Goal: Transaction & Acquisition: Purchase product/service

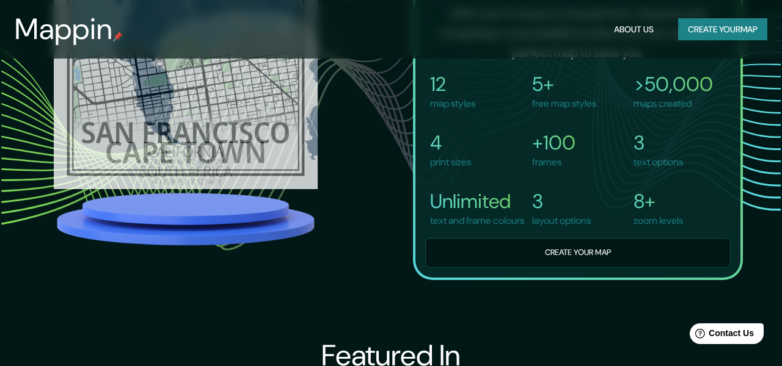
scroll to position [884, 0]
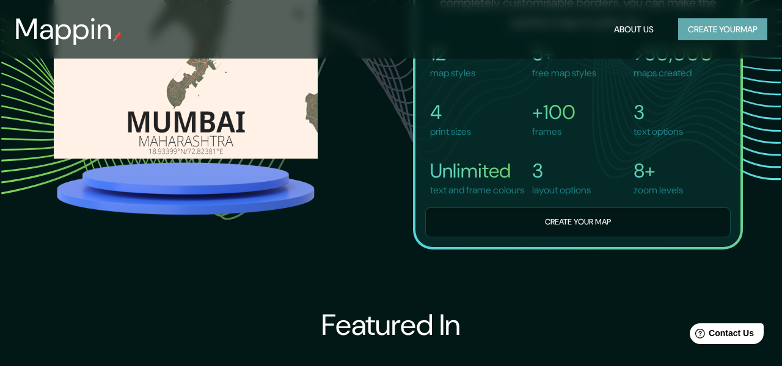
click at [719, 29] on button "Create your map" at bounding box center [722, 29] width 89 height 23
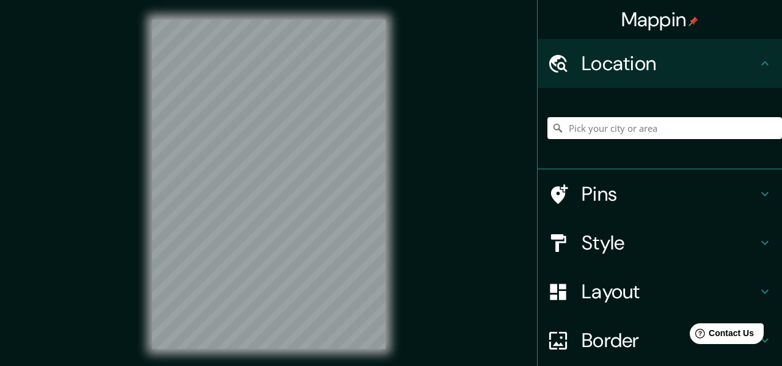
click at [583, 139] on input "Pick your city or area" at bounding box center [664, 128] width 235 height 22
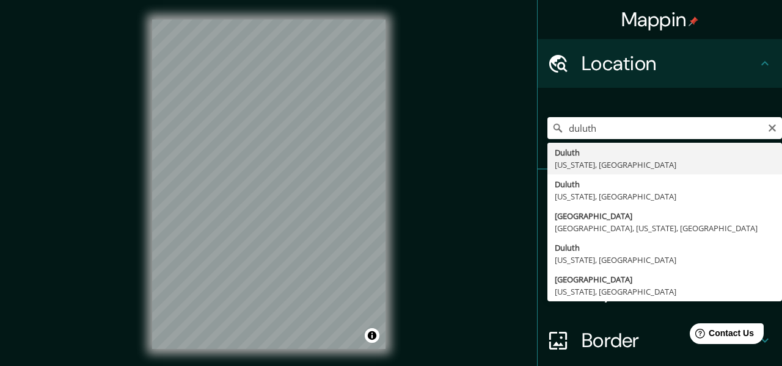
type input "[GEOGRAPHIC_DATA], [US_STATE], [GEOGRAPHIC_DATA]"
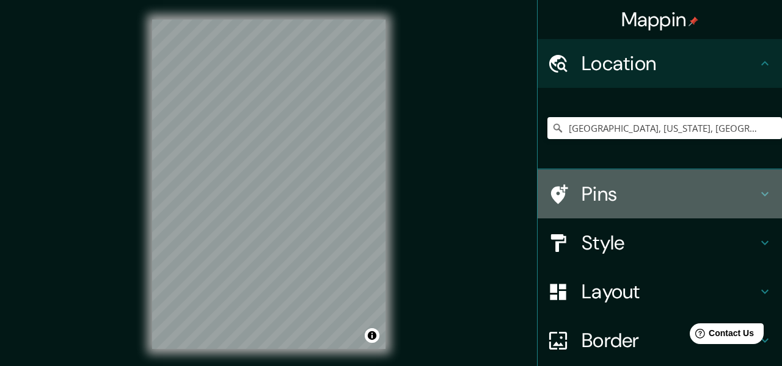
click at [592, 206] on h4 "Pins" at bounding box center [669, 194] width 176 height 24
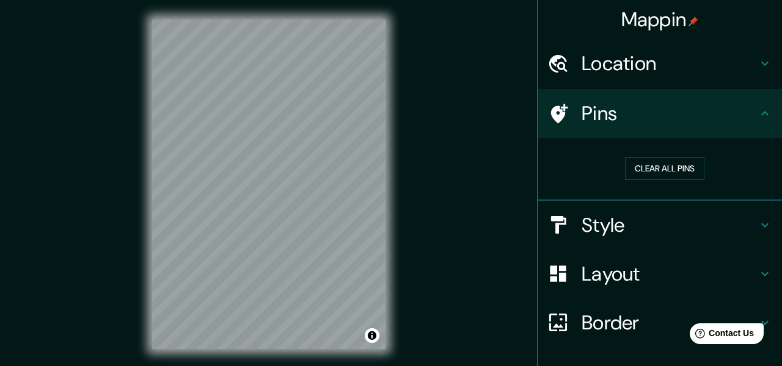
click at [590, 238] on h4 "Style" at bounding box center [669, 225] width 176 height 24
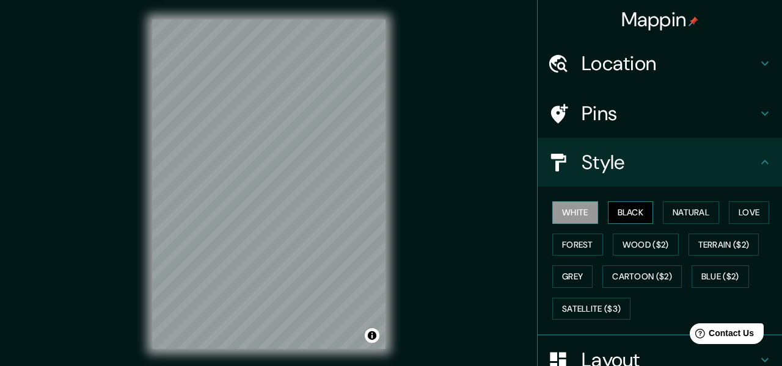
click at [638, 224] on button "Black" at bounding box center [631, 213] width 46 height 23
click at [693, 224] on button "Natural" at bounding box center [691, 213] width 56 height 23
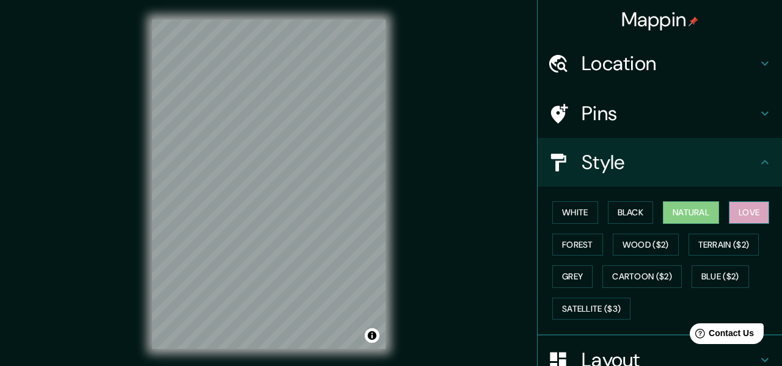
click at [729, 224] on button "Love" at bounding box center [749, 213] width 40 height 23
click at [279, 20] on div at bounding box center [268, 20] width 233 height 0
click at [641, 126] on h4 "Pins" at bounding box center [669, 113] width 176 height 24
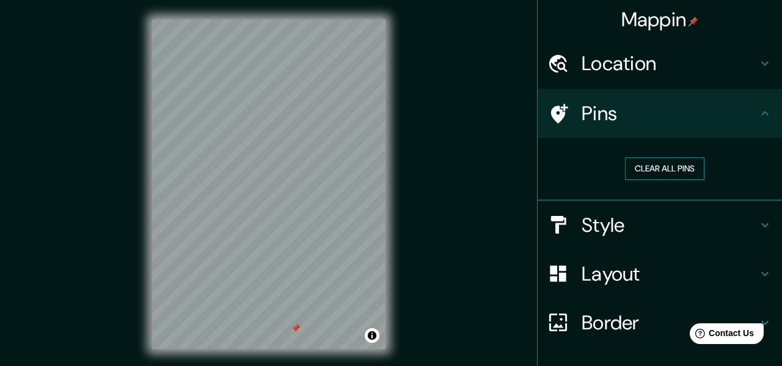
click at [658, 180] on button "Clear all pins" at bounding box center [664, 169] width 79 height 23
click at [609, 238] on h4 "Style" at bounding box center [669, 225] width 176 height 24
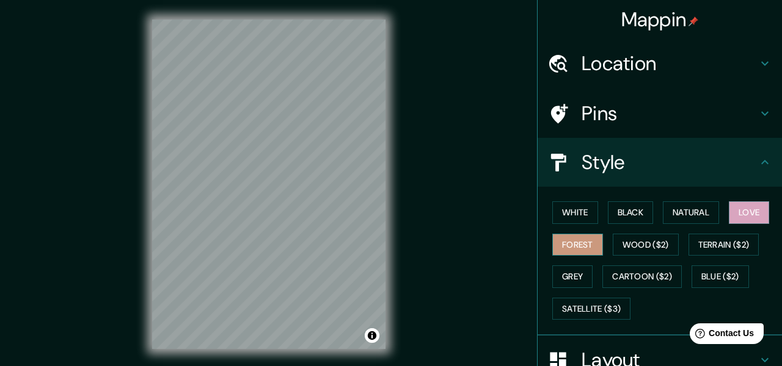
click at [603, 257] on button "Forest" at bounding box center [577, 245] width 51 height 23
click at [679, 257] on button "Wood ($2)" at bounding box center [646, 245] width 66 height 23
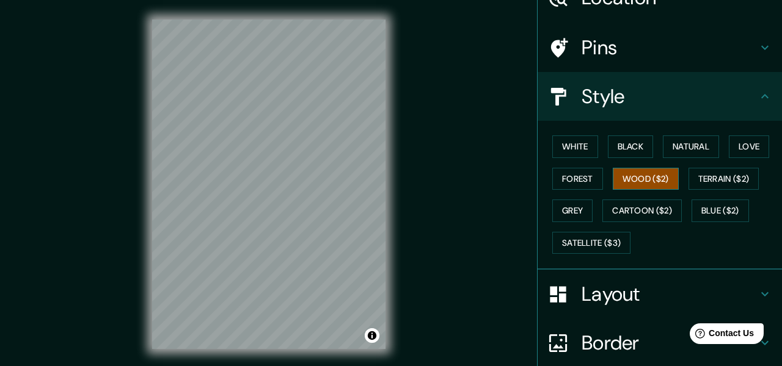
scroll to position [68, 0]
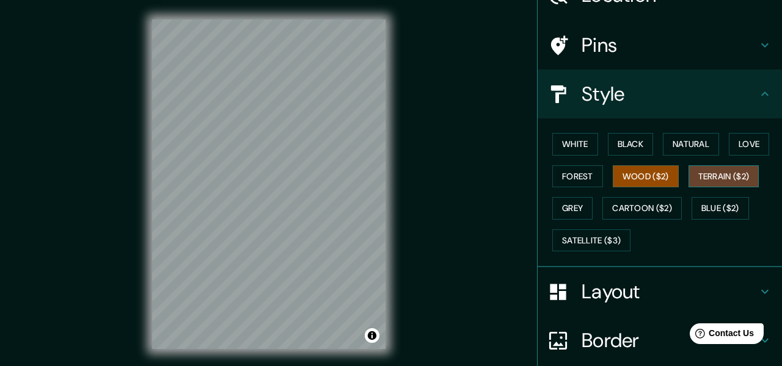
click at [688, 188] on button "Terrain ($2)" at bounding box center [723, 177] width 71 height 23
click at [592, 220] on button "Grey" at bounding box center [572, 208] width 40 height 23
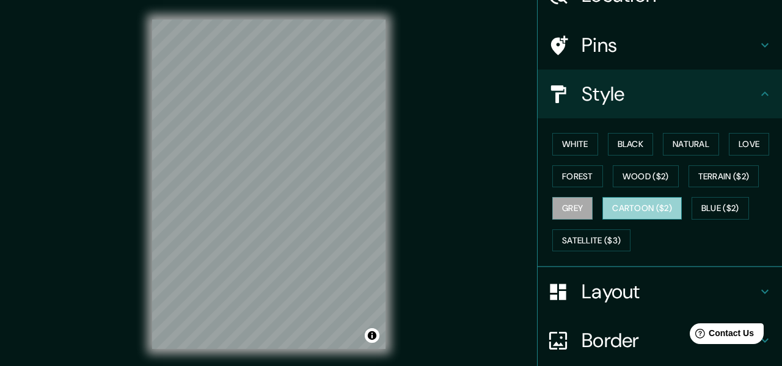
click at [617, 220] on button "Cartoon ($2)" at bounding box center [641, 208] width 79 height 23
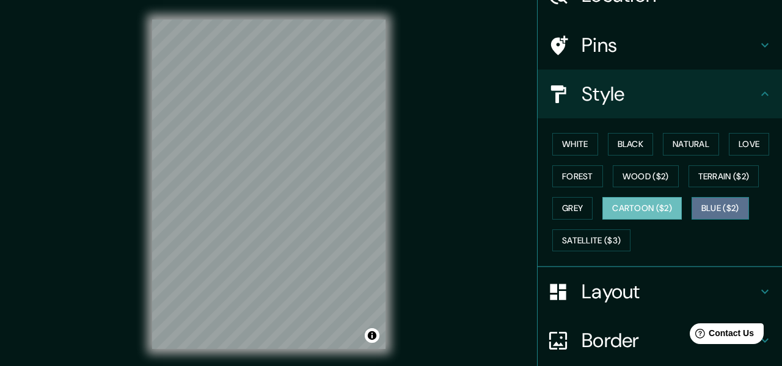
click at [691, 220] on button "Blue ($2)" at bounding box center [719, 208] width 57 height 23
click at [620, 220] on button "Cartoon ($2)" at bounding box center [641, 208] width 79 height 23
click at [691, 220] on button "Blue ($2)" at bounding box center [719, 208] width 57 height 23
click at [602, 220] on button "Cartoon ($2)" at bounding box center [641, 208] width 79 height 23
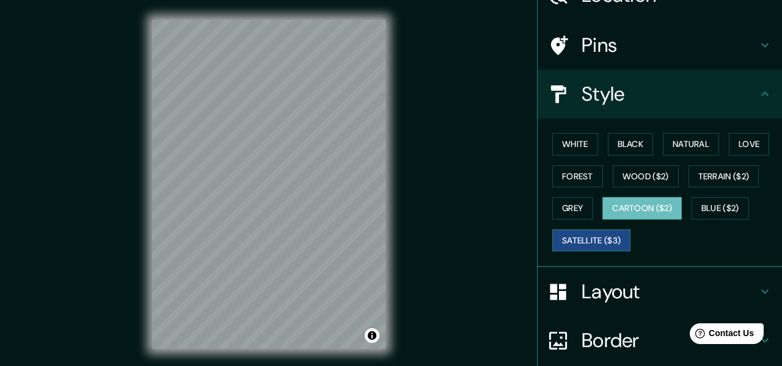
click at [597, 252] on button "Satellite ($3)" at bounding box center [591, 241] width 78 height 23
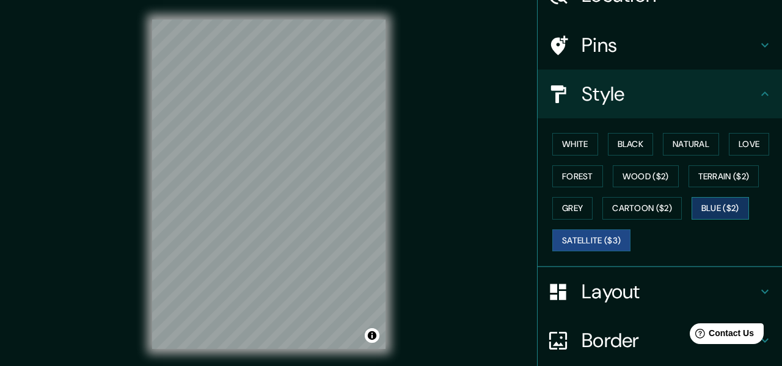
click at [691, 220] on button "Blue ($2)" at bounding box center [719, 208] width 57 height 23
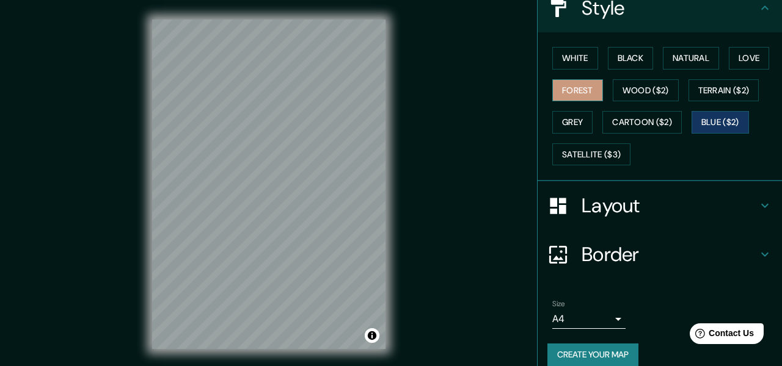
scroll to position [136, 0]
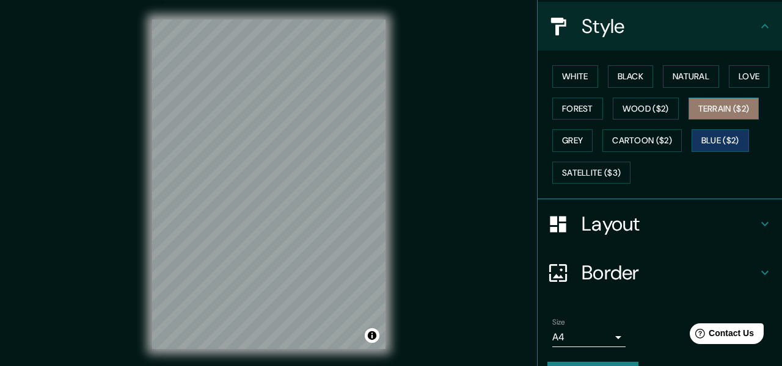
click at [688, 120] on button "Terrain ($2)" at bounding box center [723, 109] width 71 height 23
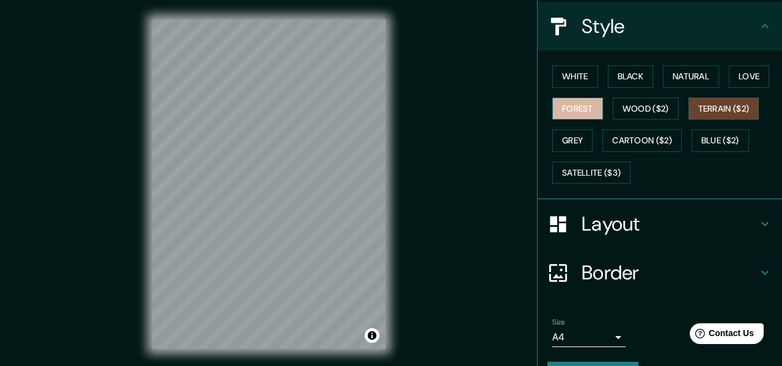
click at [603, 120] on button "Forest" at bounding box center [577, 109] width 51 height 23
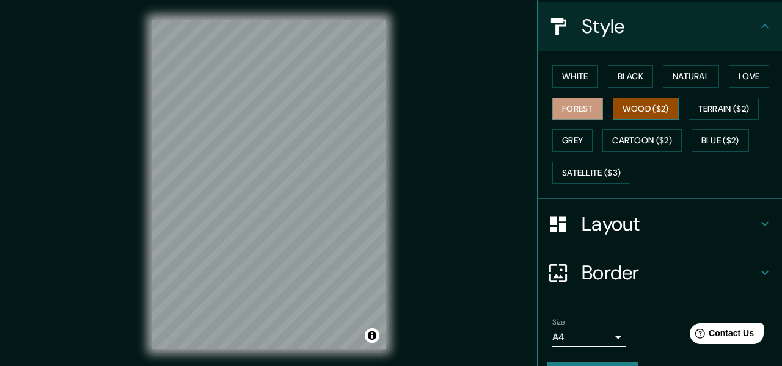
click at [679, 120] on button "Wood ($2)" at bounding box center [646, 109] width 66 height 23
click at [603, 120] on button "Forest" at bounding box center [577, 109] width 51 height 23
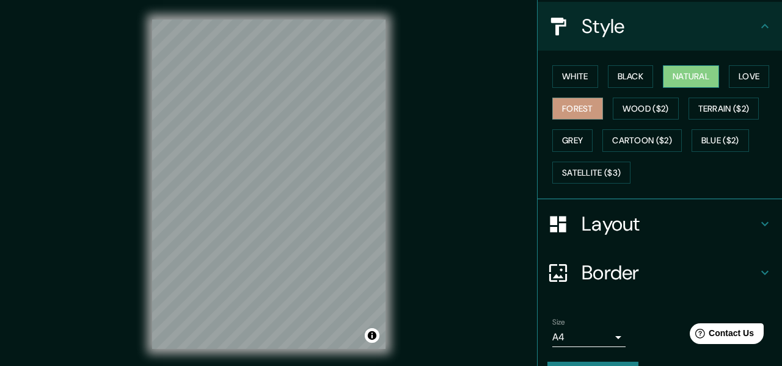
click at [708, 88] on button "Natural" at bounding box center [691, 76] width 56 height 23
click at [729, 88] on button "Love" at bounding box center [749, 76] width 40 height 23
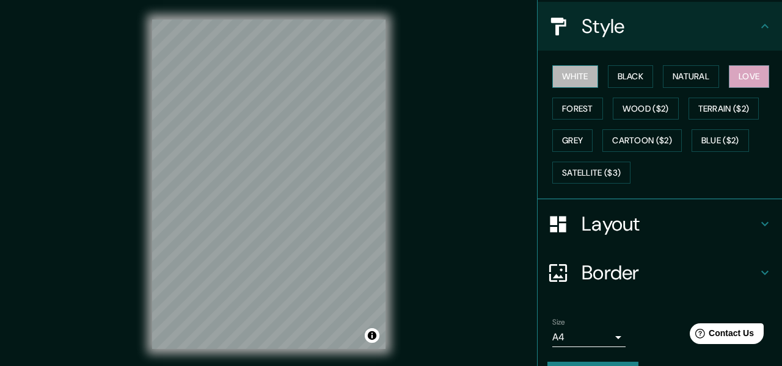
click at [574, 88] on button "White" at bounding box center [575, 76] width 46 height 23
click at [644, 88] on button "Black" at bounding box center [631, 76] width 46 height 23
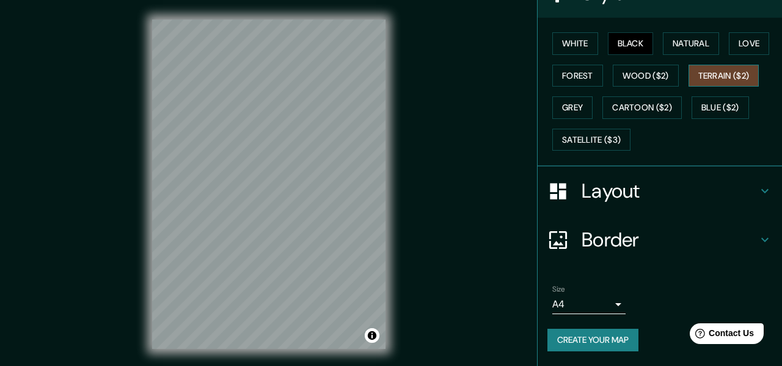
scroll to position [188, 0]
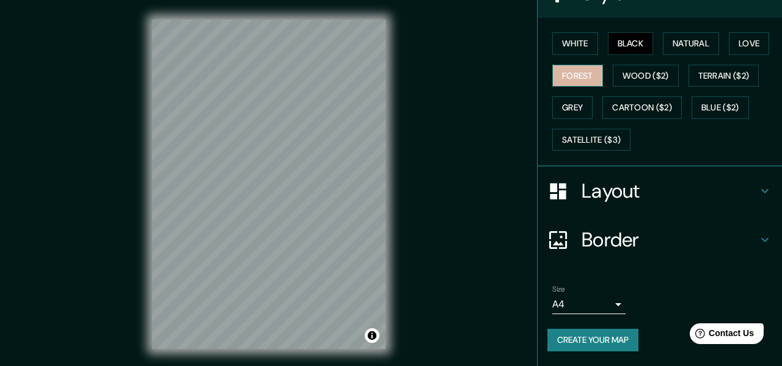
click at [603, 87] on button "Forest" at bounding box center [577, 76] width 51 height 23
click at [613, 203] on h4 "Layout" at bounding box center [669, 191] width 176 height 24
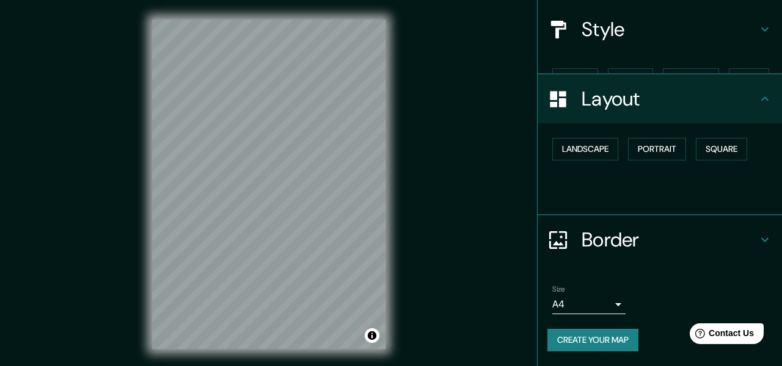
scroll to position [174, 0]
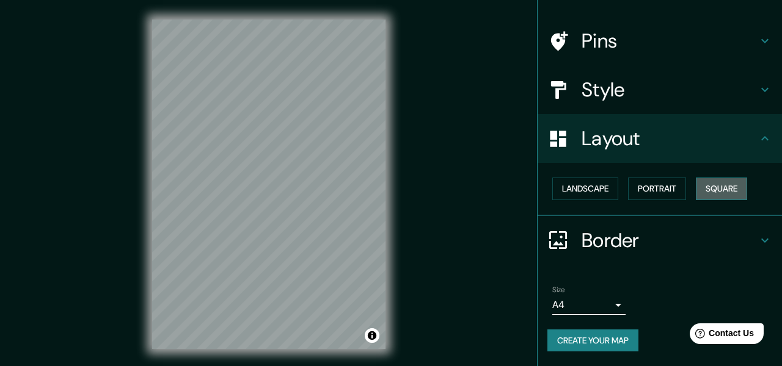
click at [696, 178] on button "Square" at bounding box center [721, 189] width 51 height 23
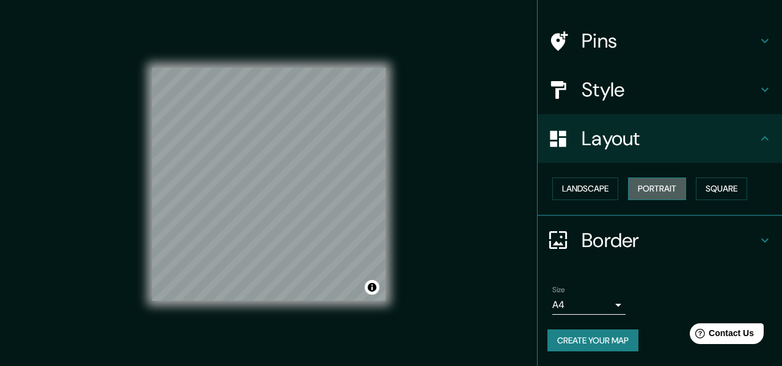
click at [677, 178] on button "Portrait" at bounding box center [657, 189] width 58 height 23
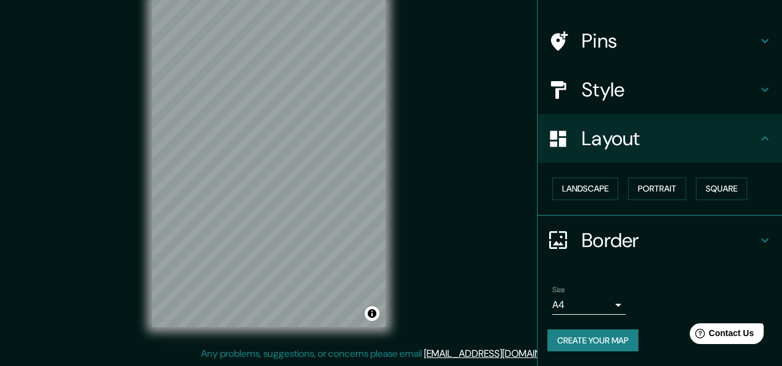
scroll to position [67, 0]
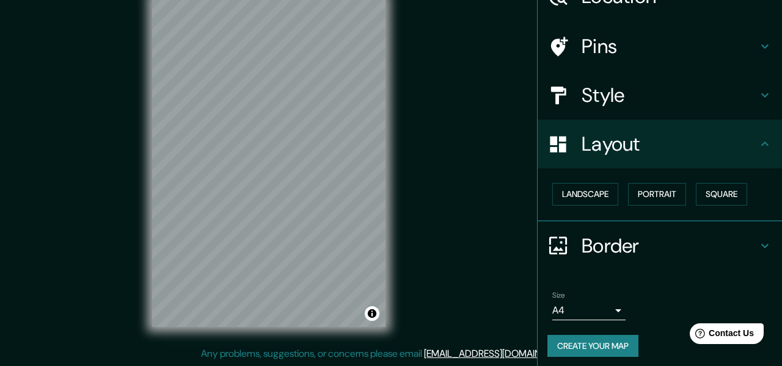
click at [619, 107] on h4 "Style" at bounding box center [669, 95] width 176 height 24
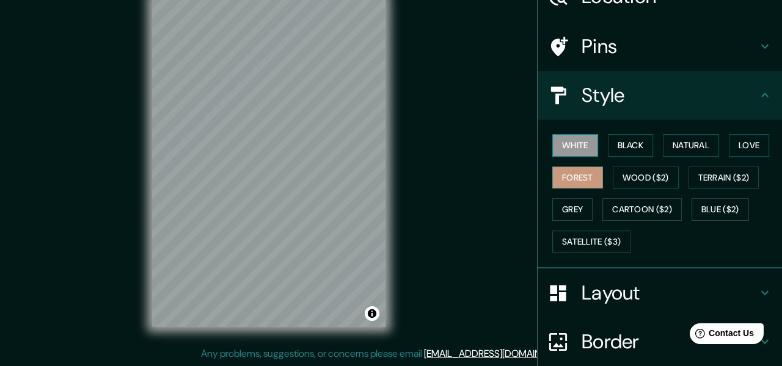
click at [580, 157] on button "White" at bounding box center [575, 145] width 46 height 23
click at [645, 157] on button "Black" at bounding box center [631, 145] width 46 height 23
click at [584, 157] on button "White" at bounding box center [575, 145] width 46 height 23
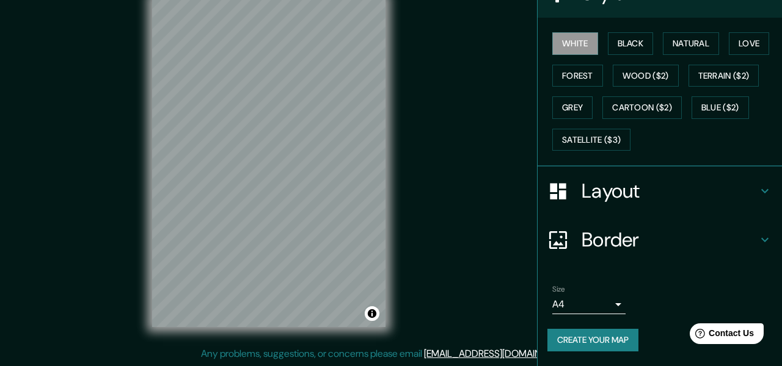
scroll to position [282, 0]
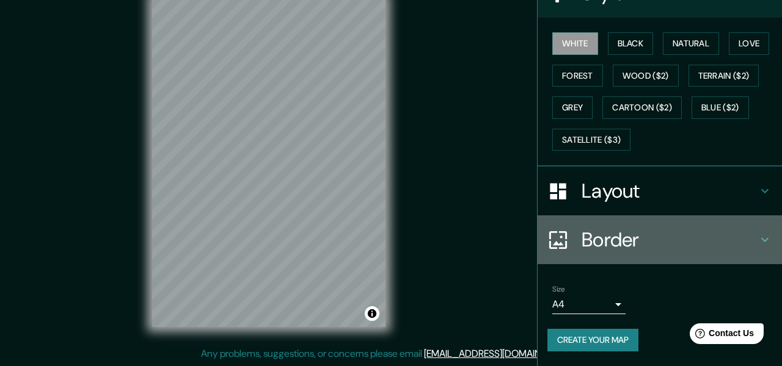
click at [633, 228] on h4 "Border" at bounding box center [669, 240] width 176 height 24
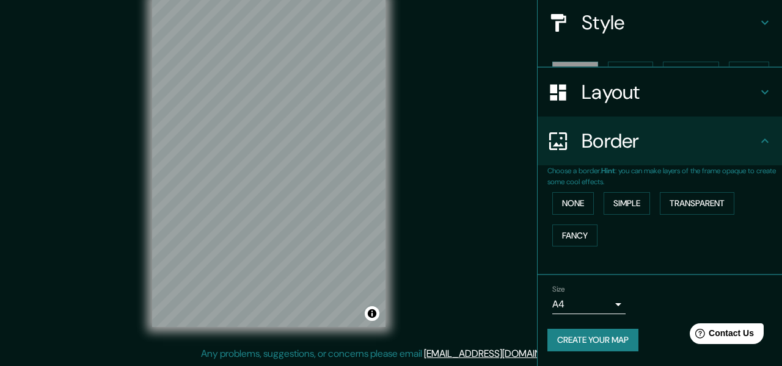
scroll to position [181, 0]
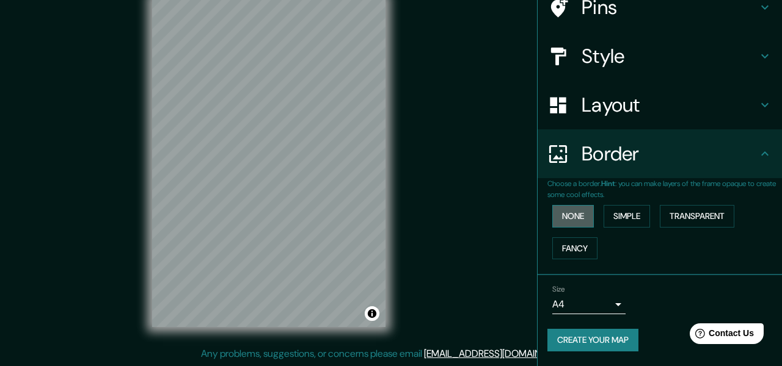
click at [589, 207] on button "None" at bounding box center [573, 216] width 42 height 23
click at [637, 207] on button "Simple" at bounding box center [626, 216] width 46 height 23
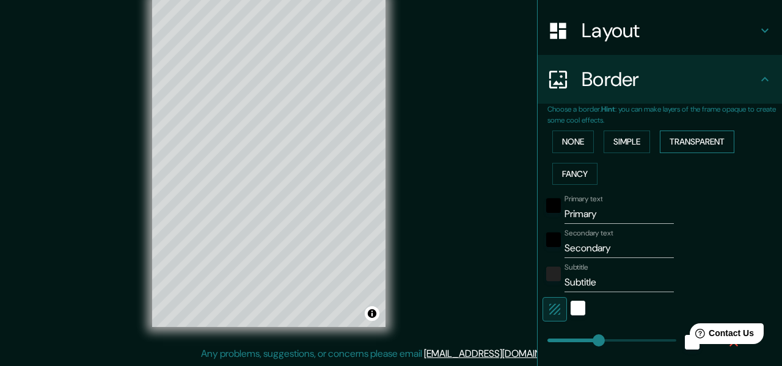
click at [699, 153] on button "Transparent" at bounding box center [697, 142] width 75 height 23
click at [650, 153] on button "Simple" at bounding box center [626, 142] width 46 height 23
click at [583, 186] on button "Fancy" at bounding box center [574, 174] width 45 height 23
click at [642, 153] on button "Simple" at bounding box center [626, 142] width 46 height 23
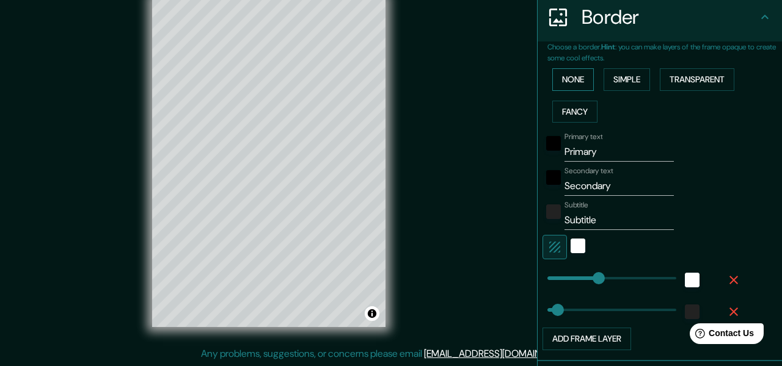
scroll to position [278, 0]
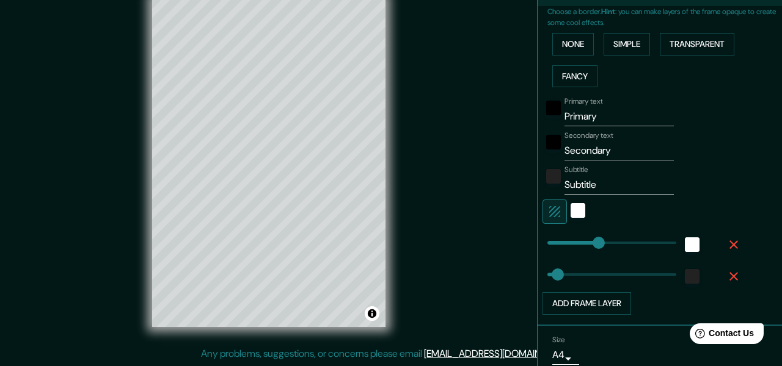
click at [584, 224] on div at bounding box center [578, 212] width 22 height 24
click at [584, 218] on div "white" at bounding box center [577, 210] width 15 height 15
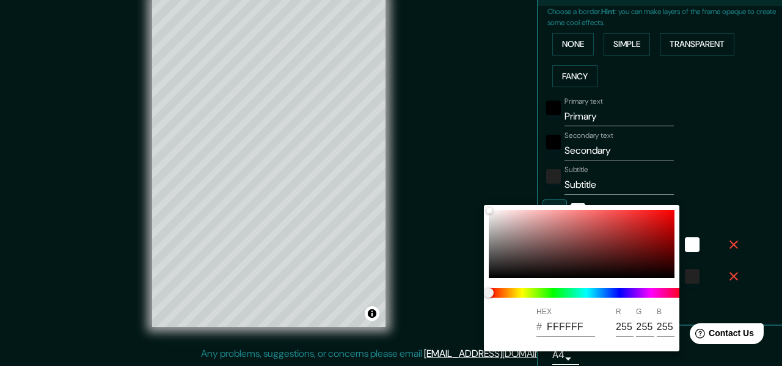
click at [745, 234] on div at bounding box center [391, 183] width 782 height 366
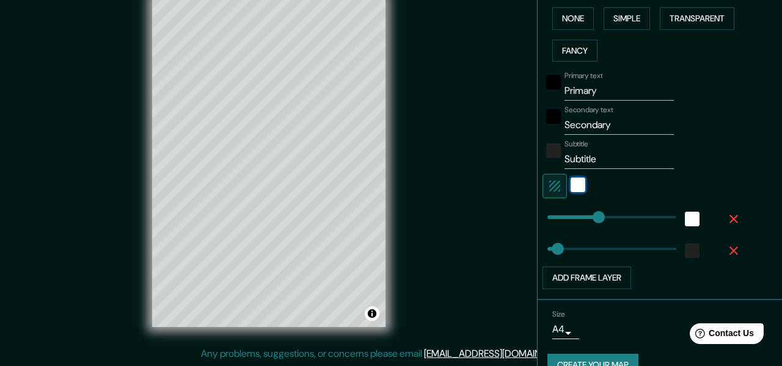
scroll to position [315, 0]
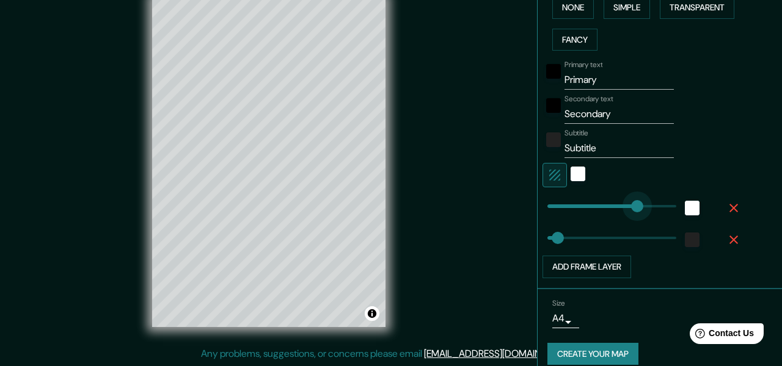
type input "268"
type input "31"
type input "92"
drag, startPoint x: 638, startPoint y: 289, endPoint x: 578, endPoint y: 289, distance: 59.2
type input "31"
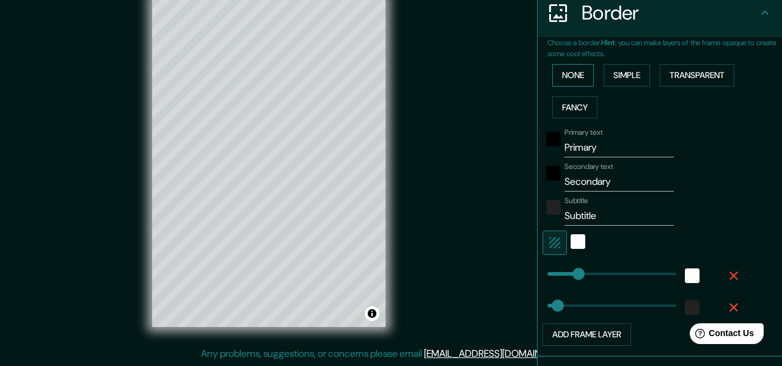
click at [577, 87] on button "None" at bounding box center [573, 75] width 42 height 23
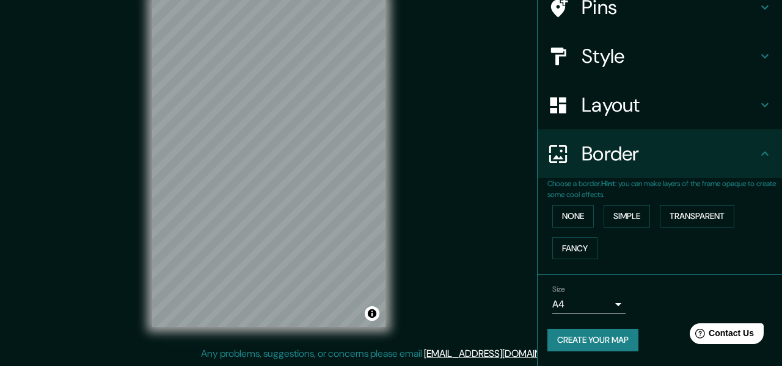
click at [614, 298] on body "Mappin Location [GEOGRAPHIC_DATA], [US_STATE], [GEOGRAPHIC_DATA] Pins Style Lay…" at bounding box center [391, 161] width 782 height 366
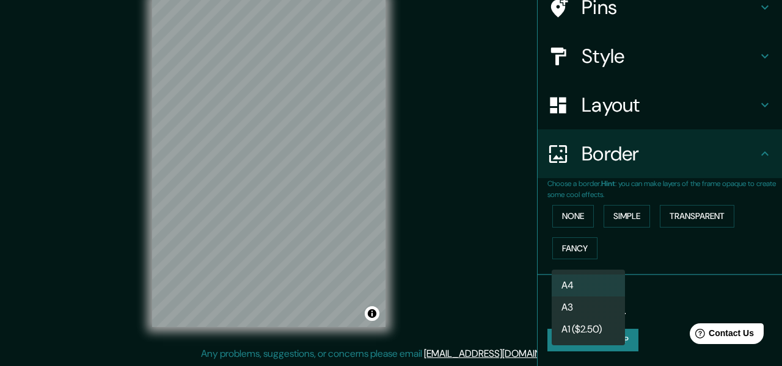
click at [605, 293] on li "A4" at bounding box center [587, 286] width 73 height 22
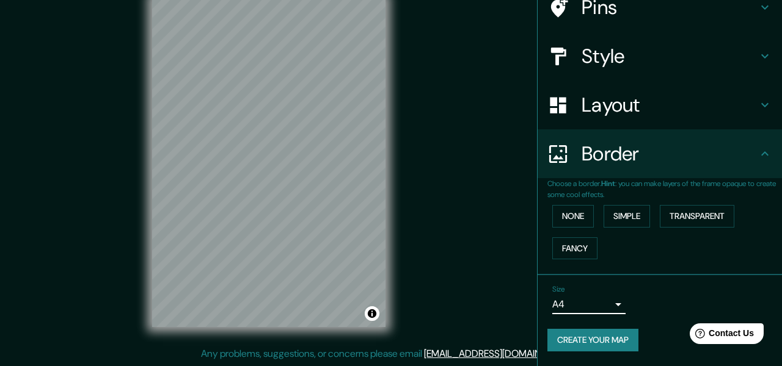
click at [607, 293] on body "Mappin Location [GEOGRAPHIC_DATA], [US_STATE], [GEOGRAPHIC_DATA] Pins Style Lay…" at bounding box center [391, 161] width 782 height 366
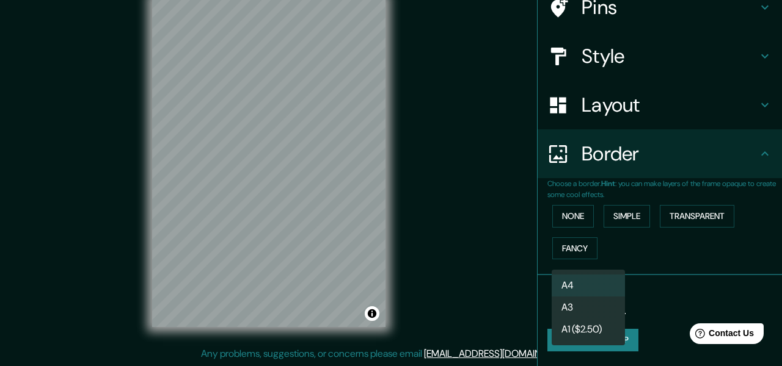
click at [661, 276] on div at bounding box center [391, 183] width 782 height 366
click at [575, 304] on body "Mappin Location [GEOGRAPHIC_DATA], [US_STATE], [GEOGRAPHIC_DATA] Pins Style Lay…" at bounding box center [391, 161] width 782 height 366
click at [574, 308] on li "A3" at bounding box center [587, 308] width 73 height 22
type input "a4"
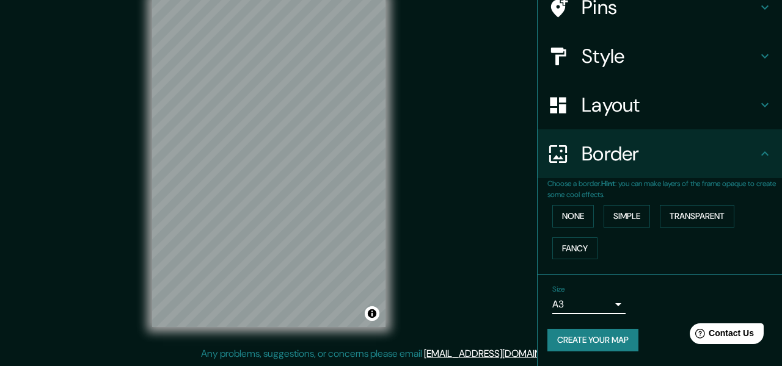
click at [625, 337] on button "Create your map" at bounding box center [592, 340] width 91 height 23
click at [619, 318] on div "Size A3 a4 Create your map" at bounding box center [659, 320] width 225 height 81
click at [609, 339] on button "Create your map" at bounding box center [592, 340] width 91 height 23
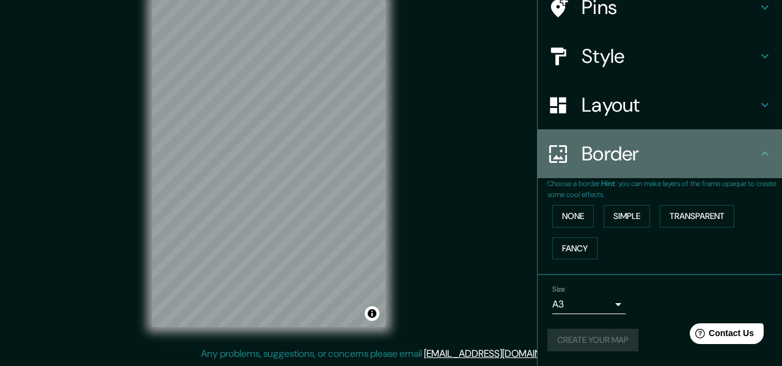
click at [765, 147] on icon at bounding box center [764, 154] width 15 height 15
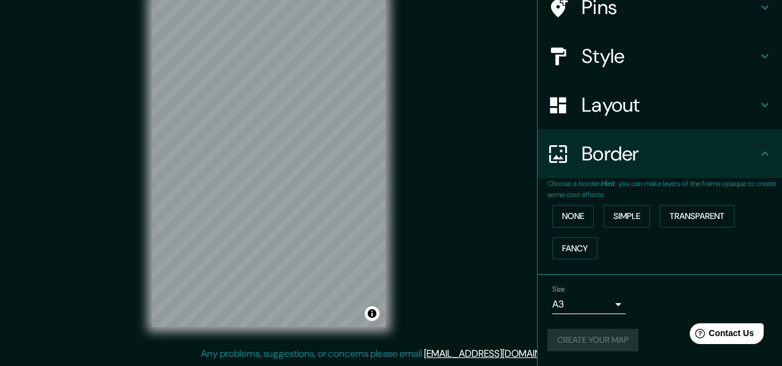
click at [765, 147] on icon at bounding box center [764, 154] width 15 height 15
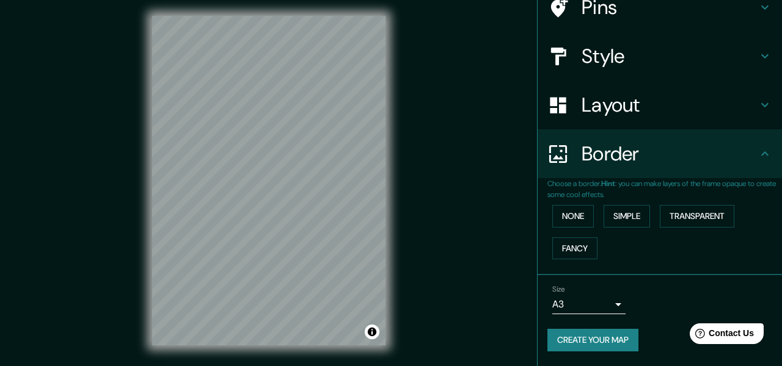
scroll to position [9, 0]
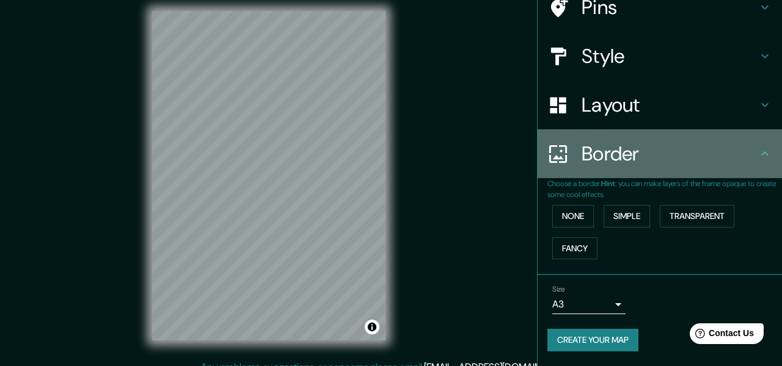
click at [764, 151] on icon at bounding box center [764, 153] width 7 height 4
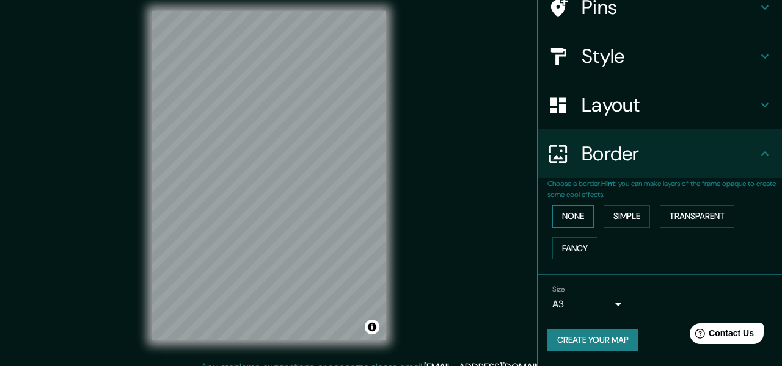
click at [569, 206] on button "None" at bounding box center [573, 216] width 42 height 23
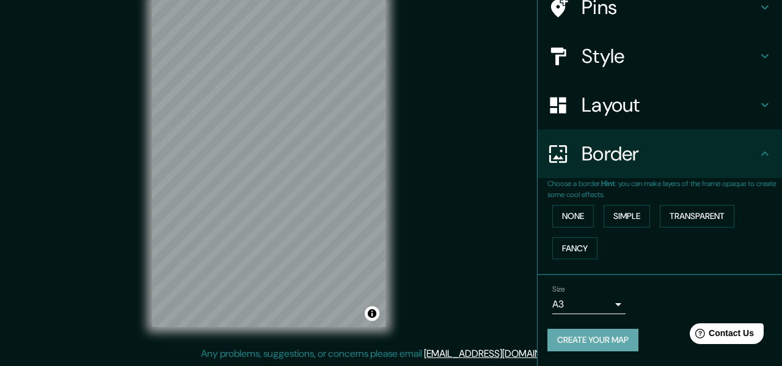
click at [638, 335] on button "Create your map" at bounding box center [592, 340] width 91 height 23
click at [641, 335] on div "Create your map" at bounding box center [659, 340] width 225 height 23
click at [627, 297] on div "Size A3 a4" at bounding box center [659, 299] width 225 height 39
click at [666, 307] on div "Size A3 a4" at bounding box center [659, 299] width 225 height 39
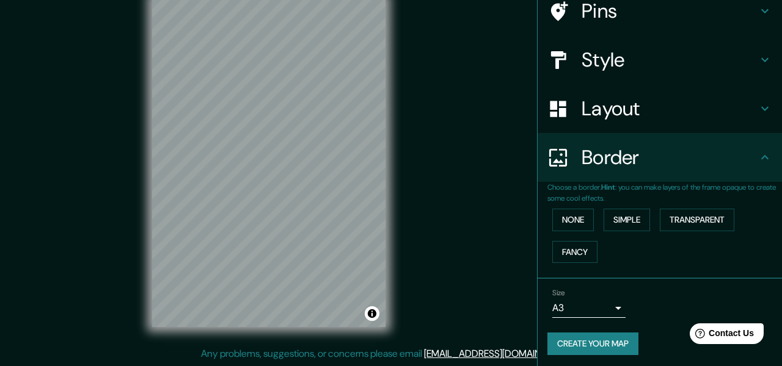
scroll to position [0, 0]
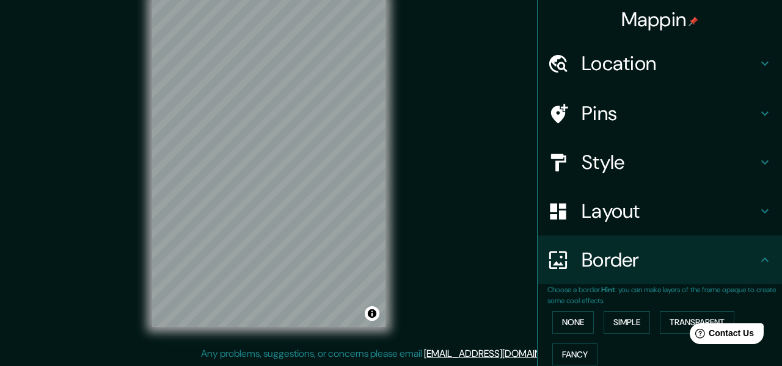
click at [653, 66] on h4 "Location" at bounding box center [669, 63] width 176 height 24
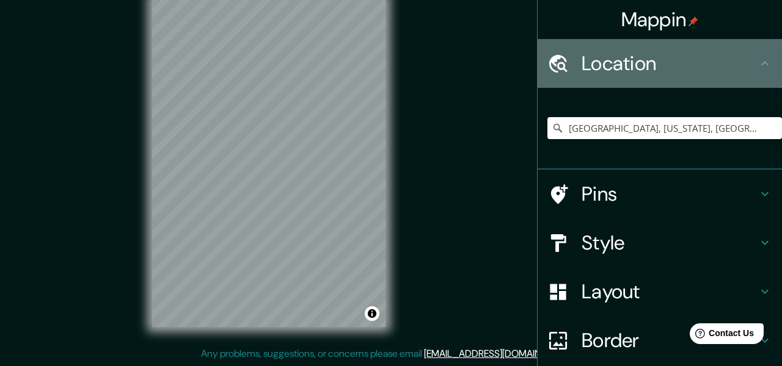
click at [653, 66] on h4 "Location" at bounding box center [669, 63] width 176 height 24
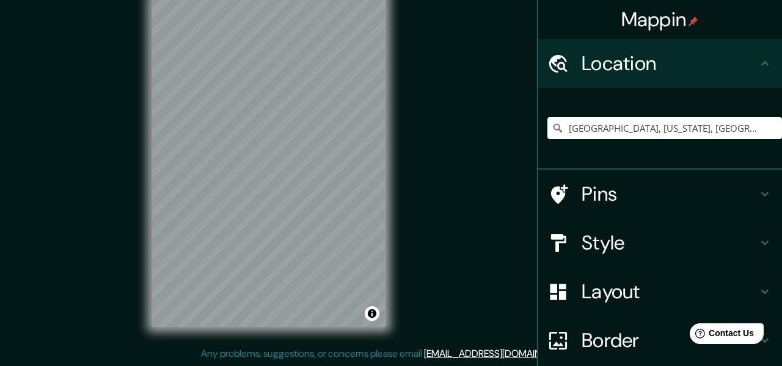
click at [617, 206] on h4 "Pins" at bounding box center [669, 194] width 176 height 24
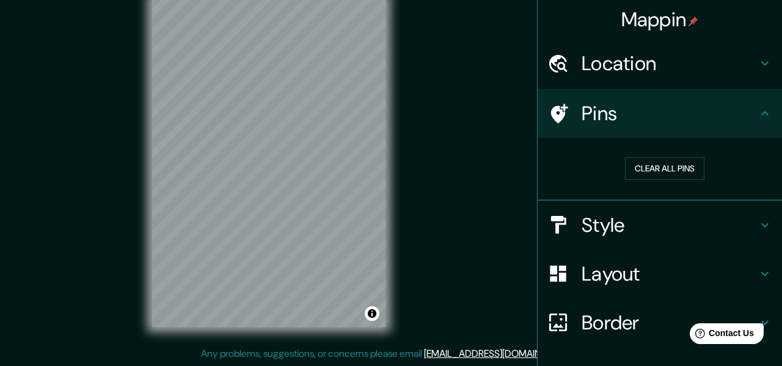
click at [635, 126] on h4 "Pins" at bounding box center [669, 113] width 176 height 24
click at [614, 238] on h4 "Style" at bounding box center [669, 225] width 176 height 24
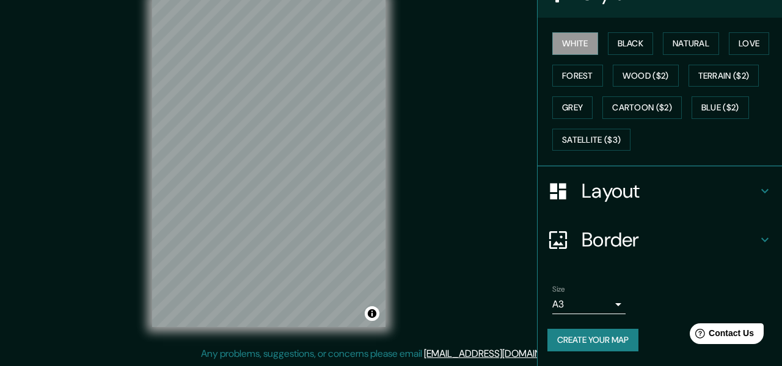
scroll to position [282, 0]
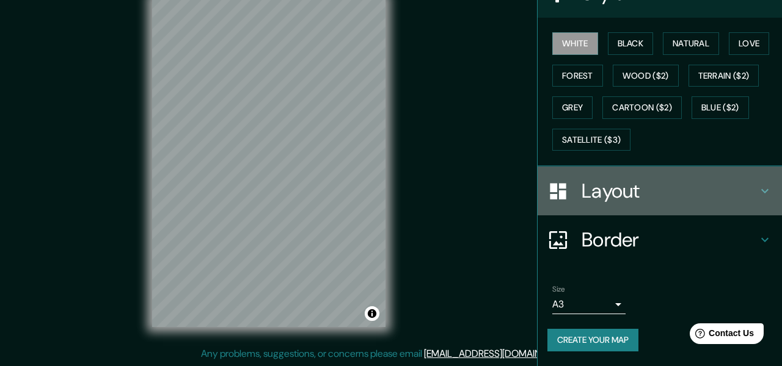
click at [644, 179] on h4 "Layout" at bounding box center [669, 191] width 176 height 24
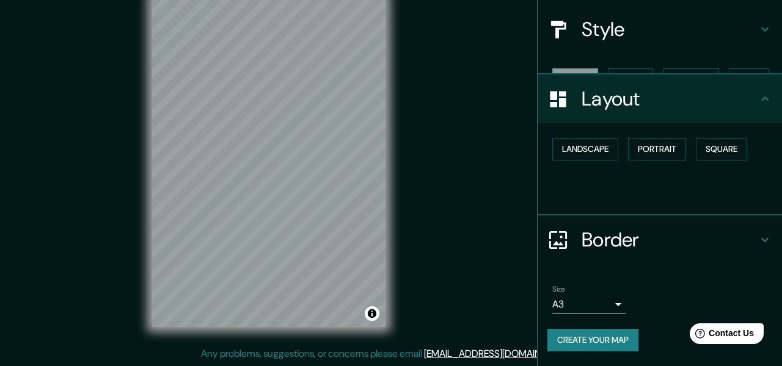
scroll to position [174, 0]
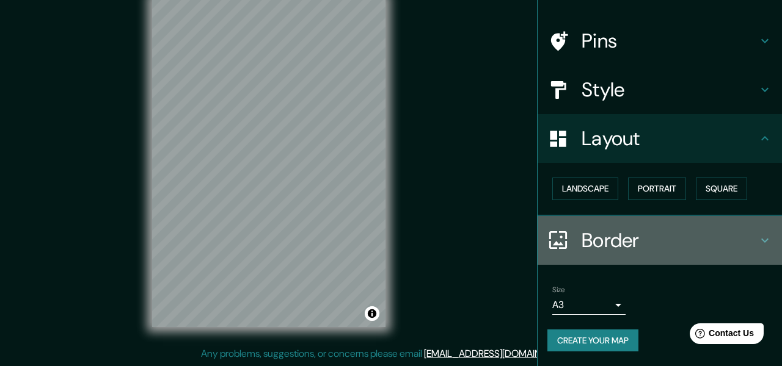
click at [669, 236] on h4 "Border" at bounding box center [669, 240] width 176 height 24
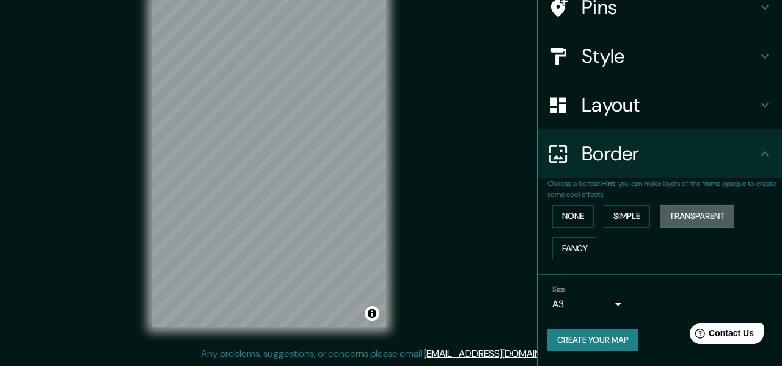
click at [698, 217] on button "Transparent" at bounding box center [697, 216] width 75 height 23
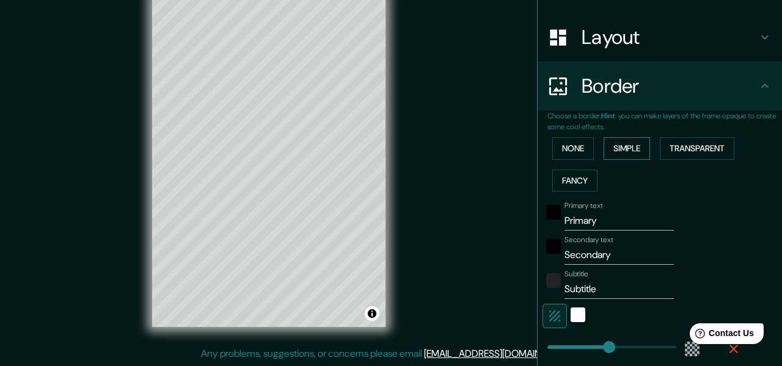
click at [648, 160] on button "Simple" at bounding box center [626, 148] width 46 height 23
click at [583, 160] on button "None" at bounding box center [573, 148] width 42 height 23
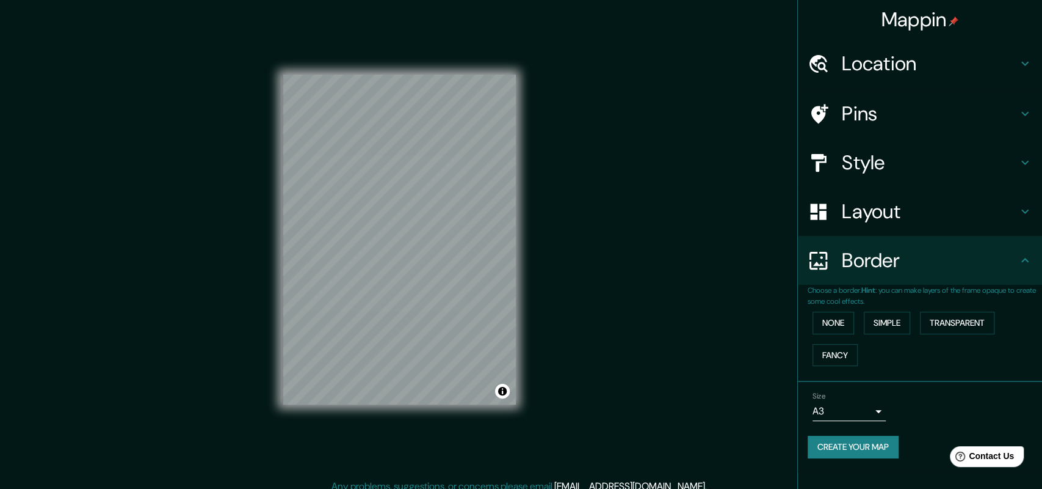
scroll to position [23, 0]
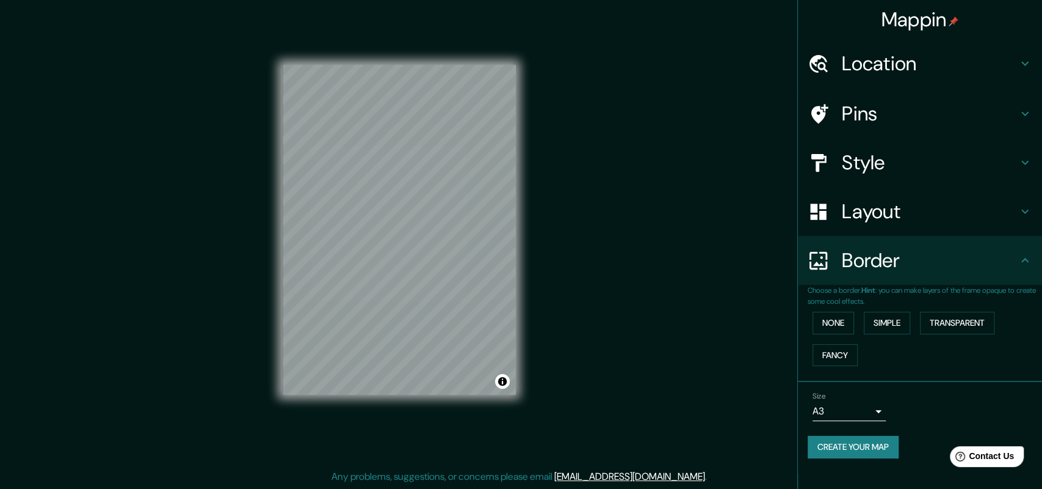
click at [781, 366] on button "Create your map" at bounding box center [853, 446] width 91 height 23
click at [781, 366] on div "Create your map" at bounding box center [920, 446] width 225 height 23
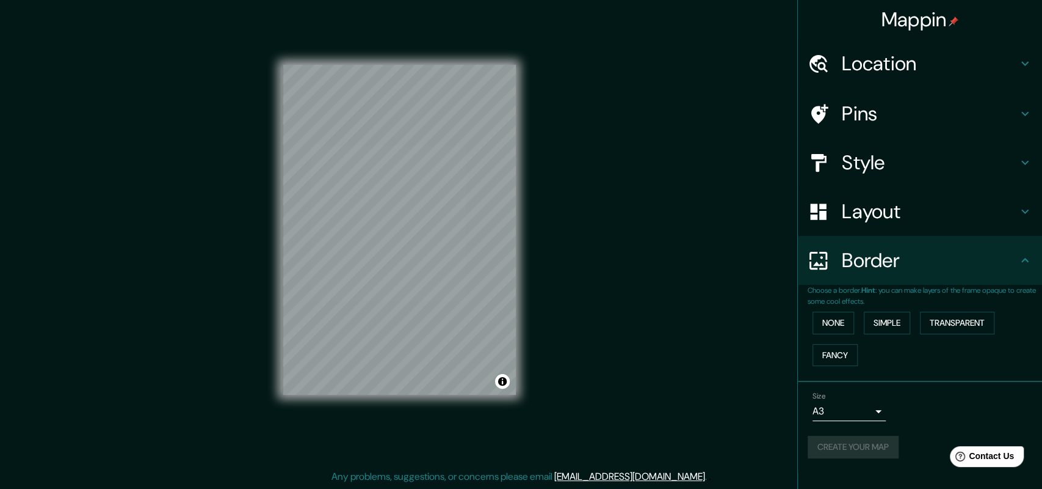
click at [781, 366] on div "Create your map" at bounding box center [920, 446] width 225 height 23
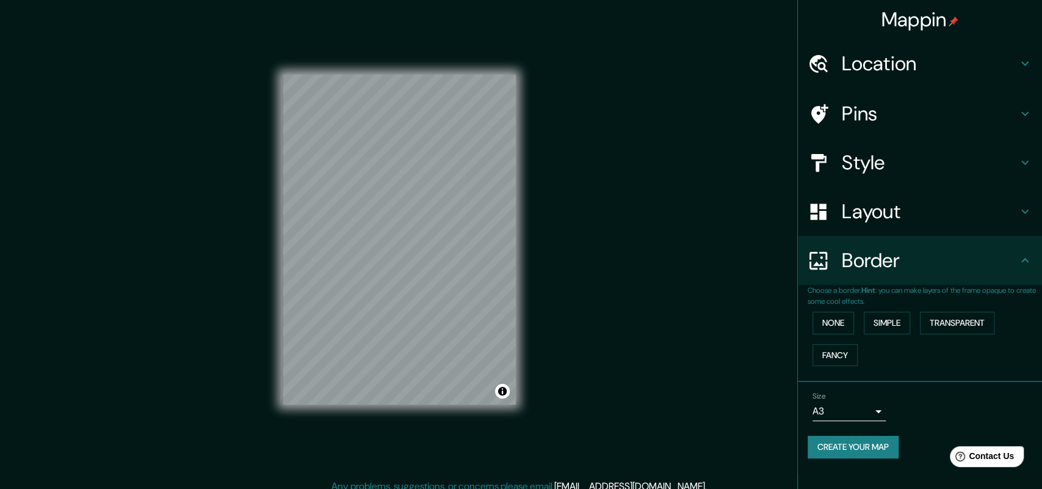
click at [619, 203] on div "Mappin Location [GEOGRAPHIC_DATA], [US_STATE], [GEOGRAPHIC_DATA] Pins Style Lay…" at bounding box center [521, 249] width 1042 height 498
click at [644, 242] on div "Mappin Location [GEOGRAPHIC_DATA], [US_STATE], [GEOGRAPHIC_DATA] Pins Style Lay…" at bounding box center [521, 249] width 1042 height 498
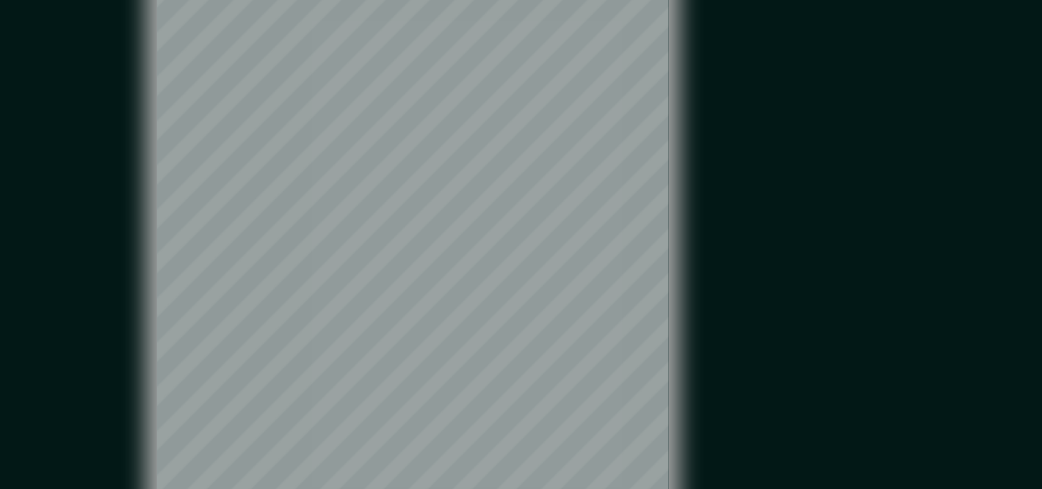
click at [596, 238] on div "Mappin Location [GEOGRAPHIC_DATA], [US_STATE], [GEOGRAPHIC_DATA] Pins Style Lay…" at bounding box center [521, 249] width 1042 height 498
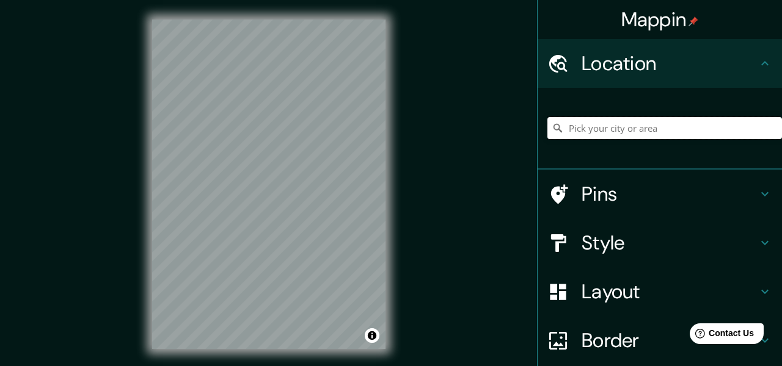
click at [624, 139] on input "Pick your city or area" at bounding box center [664, 128] width 235 height 22
click at [651, 136] on input "Pick your city or area" at bounding box center [664, 128] width 235 height 22
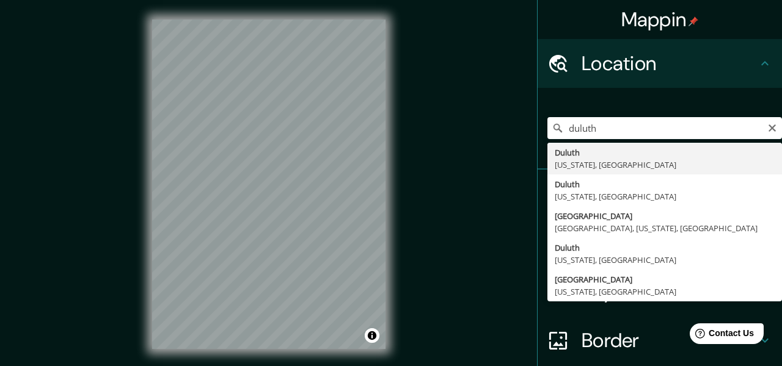
type input "[GEOGRAPHIC_DATA], [US_STATE], [GEOGRAPHIC_DATA]"
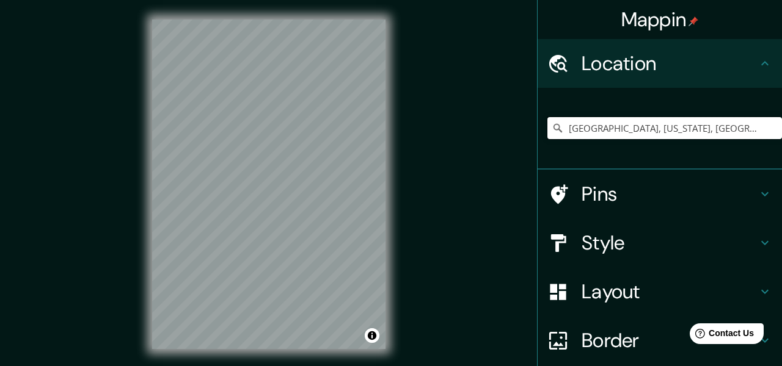
scroll to position [37, 0]
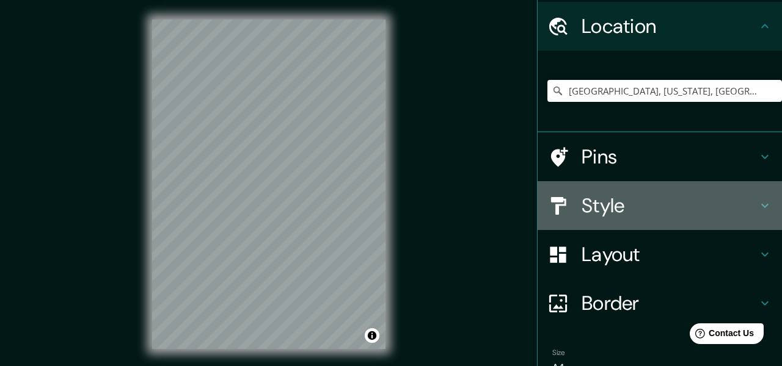
click at [603, 230] on div "Style" at bounding box center [659, 205] width 244 height 49
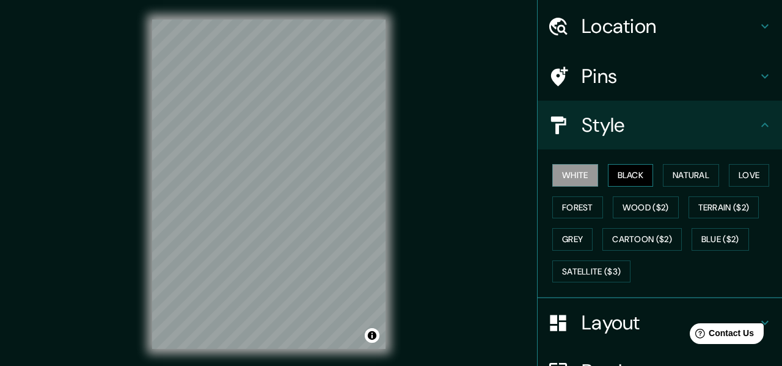
click at [641, 187] on button "Black" at bounding box center [631, 175] width 46 height 23
click at [719, 187] on button "Natural" at bounding box center [691, 175] width 56 height 23
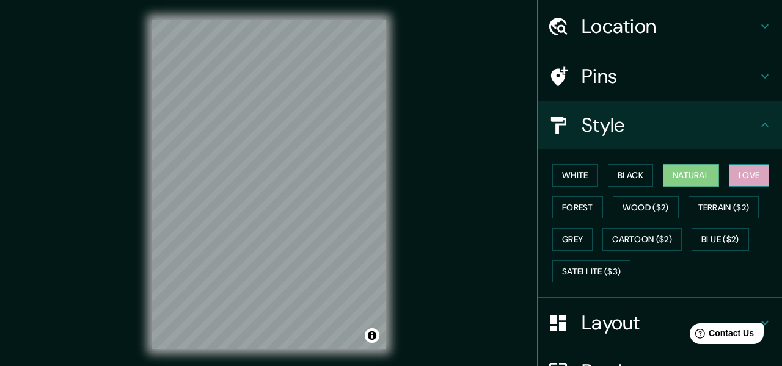
click at [729, 187] on button "Love" at bounding box center [749, 175] width 40 height 23
click at [586, 187] on button "White" at bounding box center [575, 175] width 46 height 23
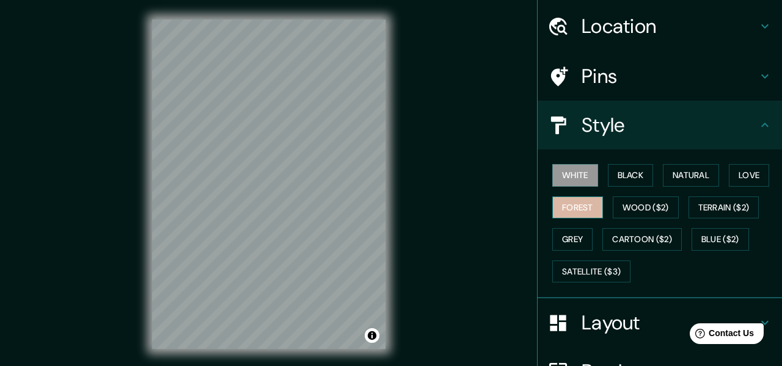
click at [603, 219] on button "Forest" at bounding box center [577, 208] width 51 height 23
click at [584, 187] on button "White" at bounding box center [575, 175] width 46 height 23
